Goal: Navigation & Orientation: Go to known website

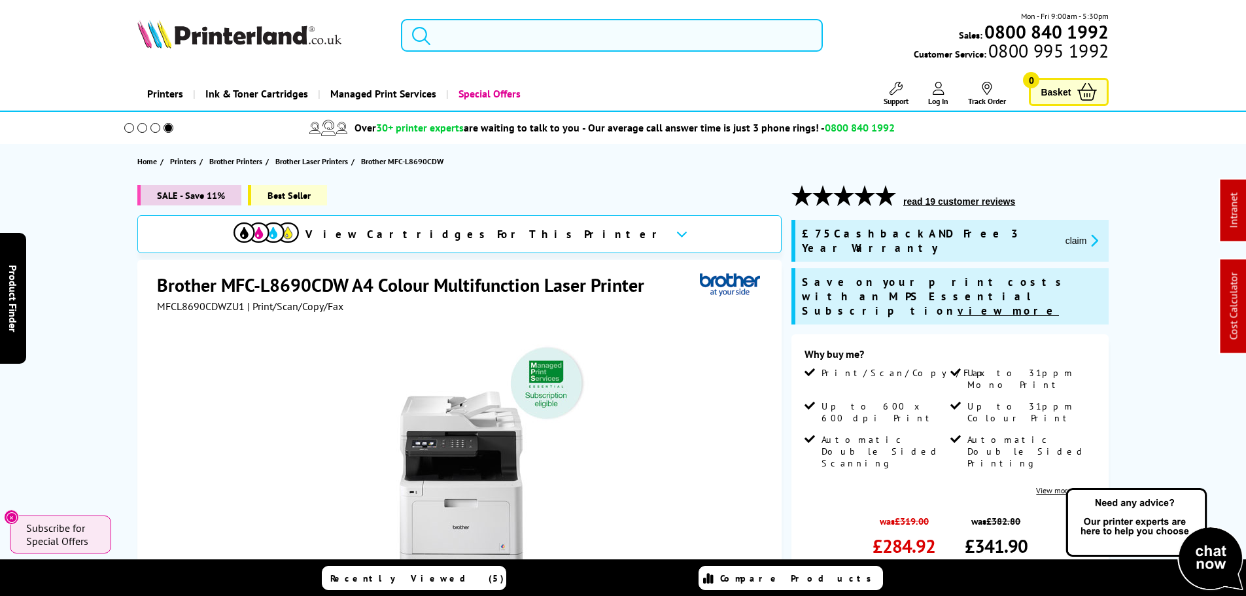
click at [216, 35] on img at bounding box center [239, 34] width 204 height 29
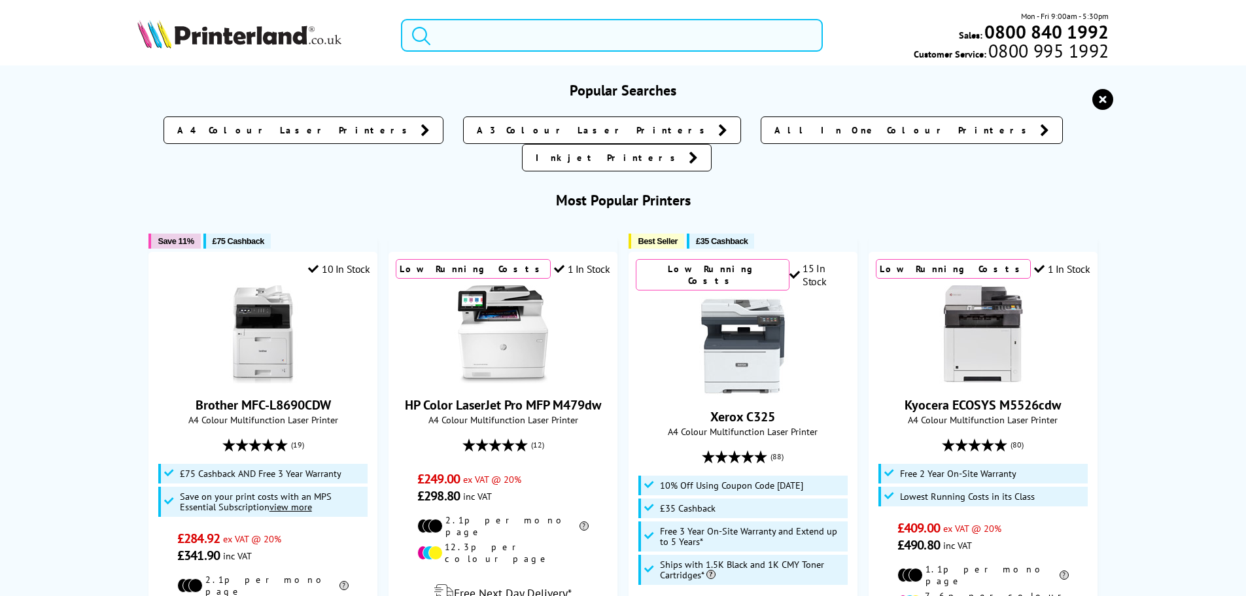
click at [453, 29] on input "search" at bounding box center [612, 35] width 422 height 33
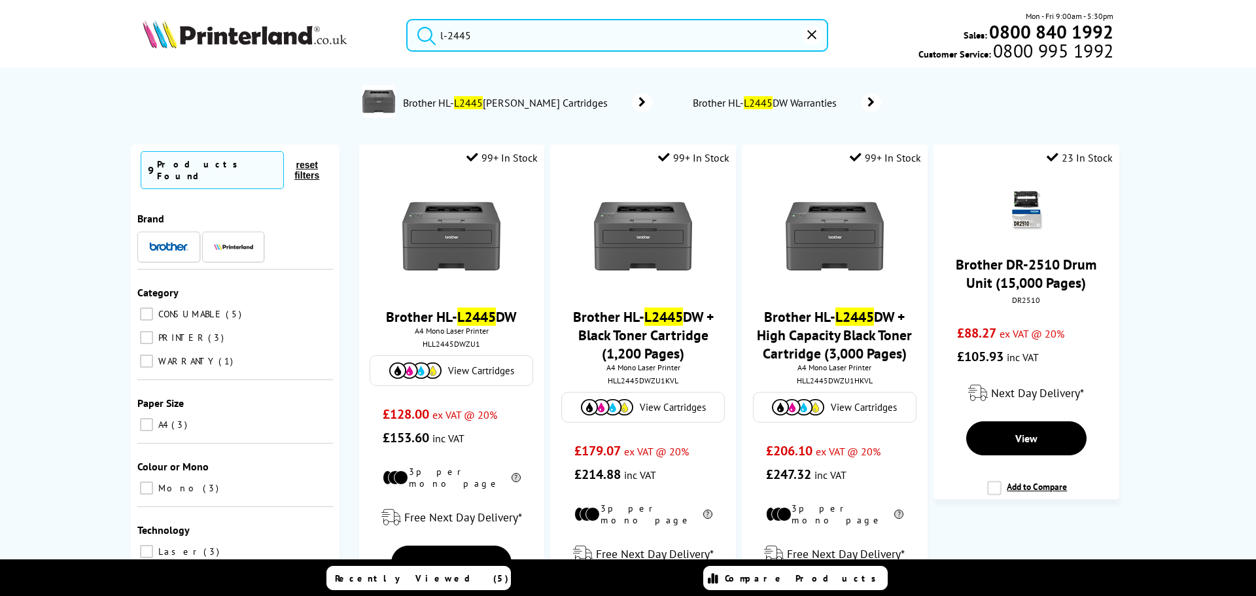
drag, startPoint x: 483, startPoint y: 40, endPoint x: -1, endPoint y: -9, distance: 487.1
type input "l-2445"
click at [237, 32] on img at bounding box center [245, 34] width 204 height 29
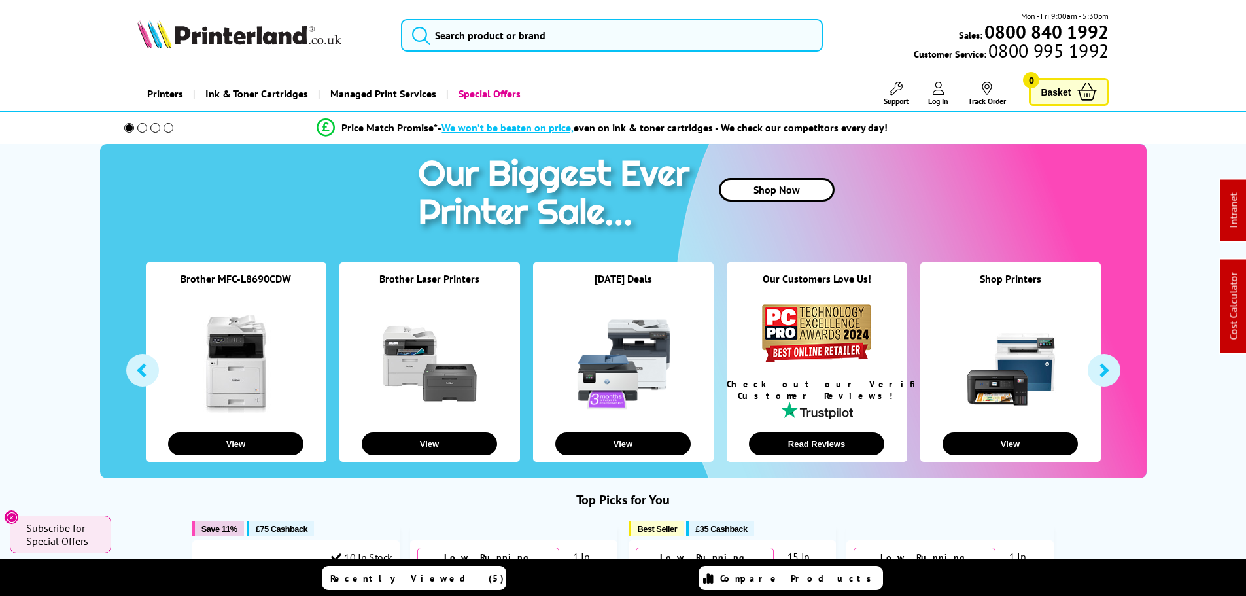
click at [246, 45] on img at bounding box center [239, 34] width 204 height 29
click at [236, 52] on div "Mon - Fri 9:00am - 5:30pm Sales: 0800 840 1992 Customer Service: 0800 995 1992" at bounding box center [623, 39] width 1046 height 58
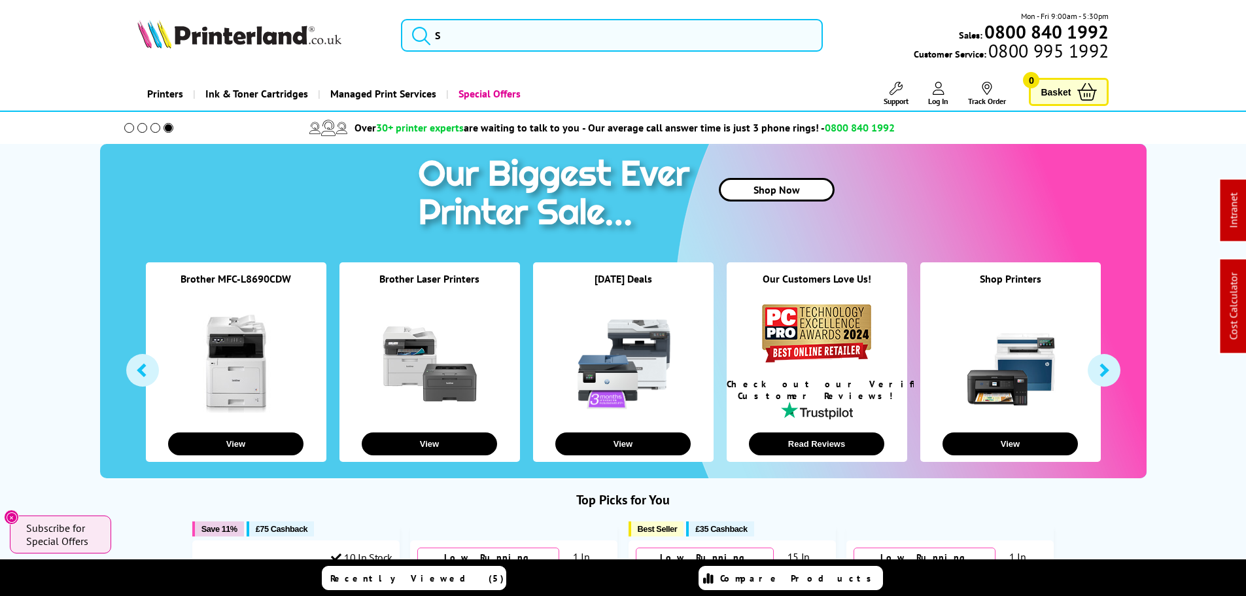
click at [240, 41] on img at bounding box center [239, 34] width 204 height 29
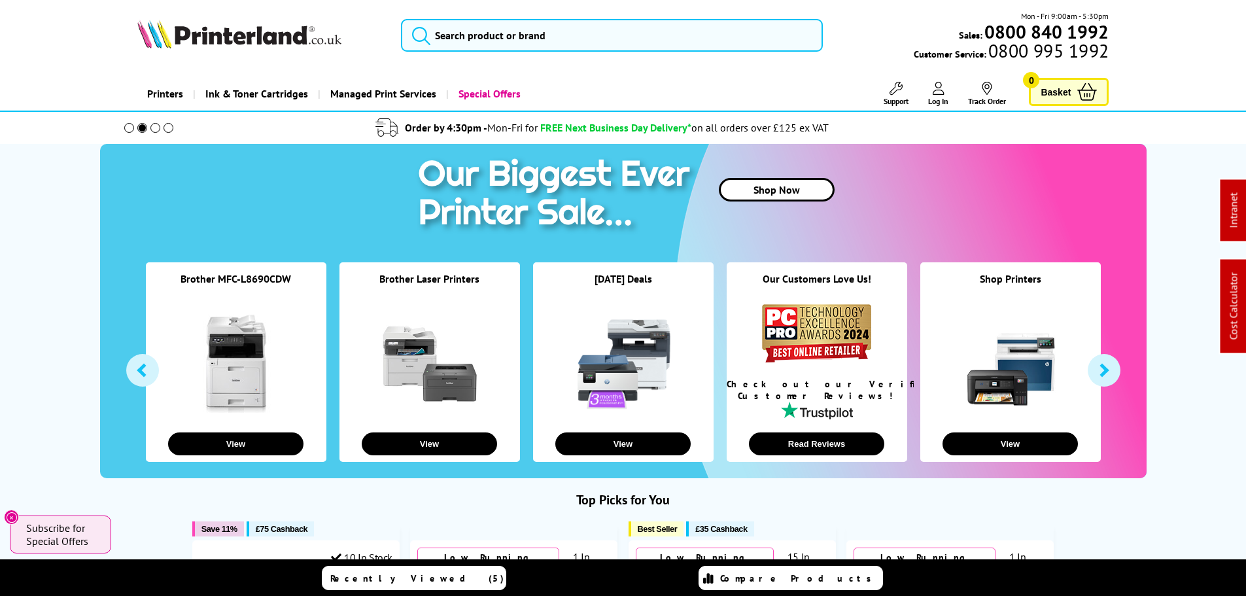
click at [212, 41] on img at bounding box center [239, 34] width 204 height 29
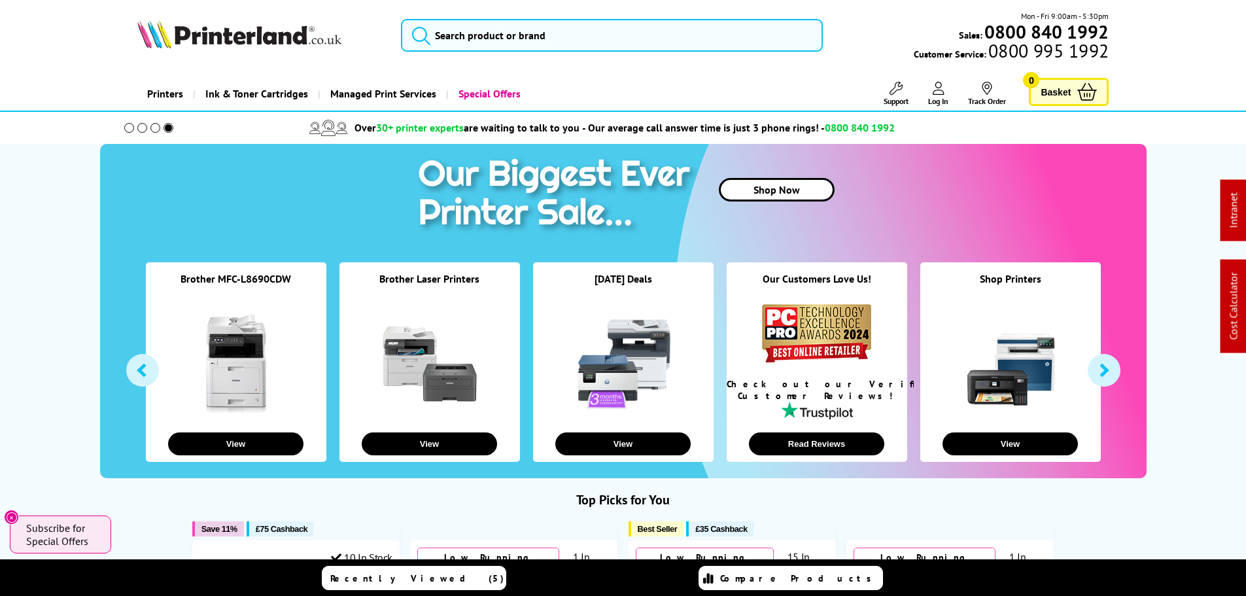
drag, startPoint x: 218, startPoint y: 34, endPoint x: 229, endPoint y: 38, distance: 11.2
click at [218, 34] on img at bounding box center [239, 34] width 204 height 29
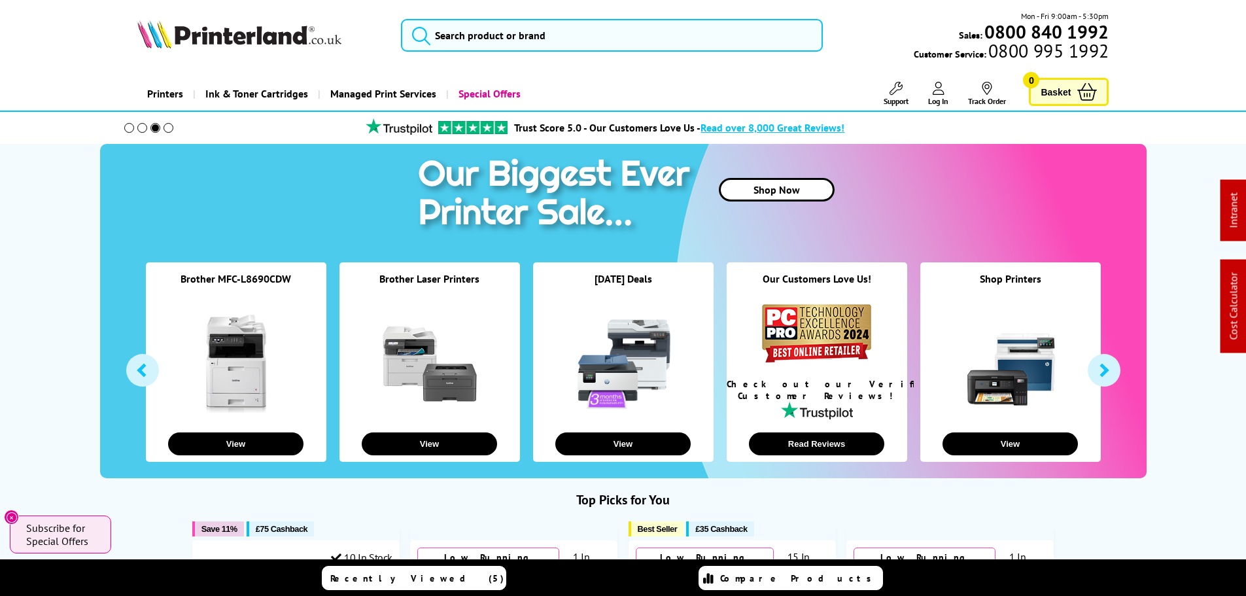
click at [260, 39] on img at bounding box center [239, 34] width 204 height 29
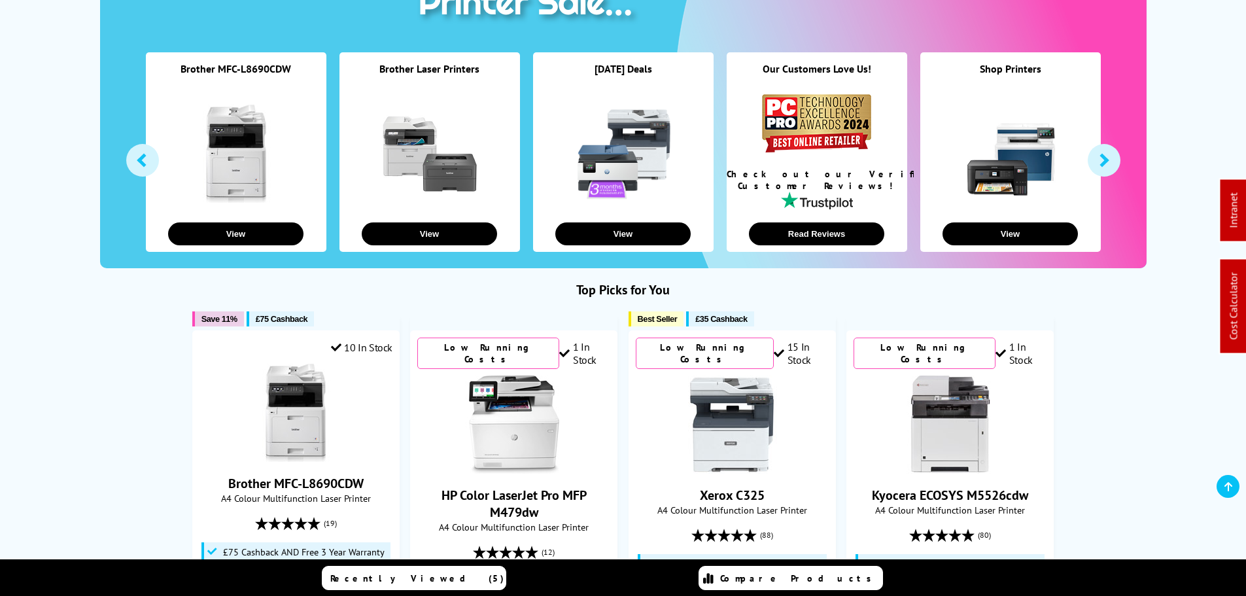
scroll to position [327, 0]
